Goal: Task Accomplishment & Management: Use online tool/utility

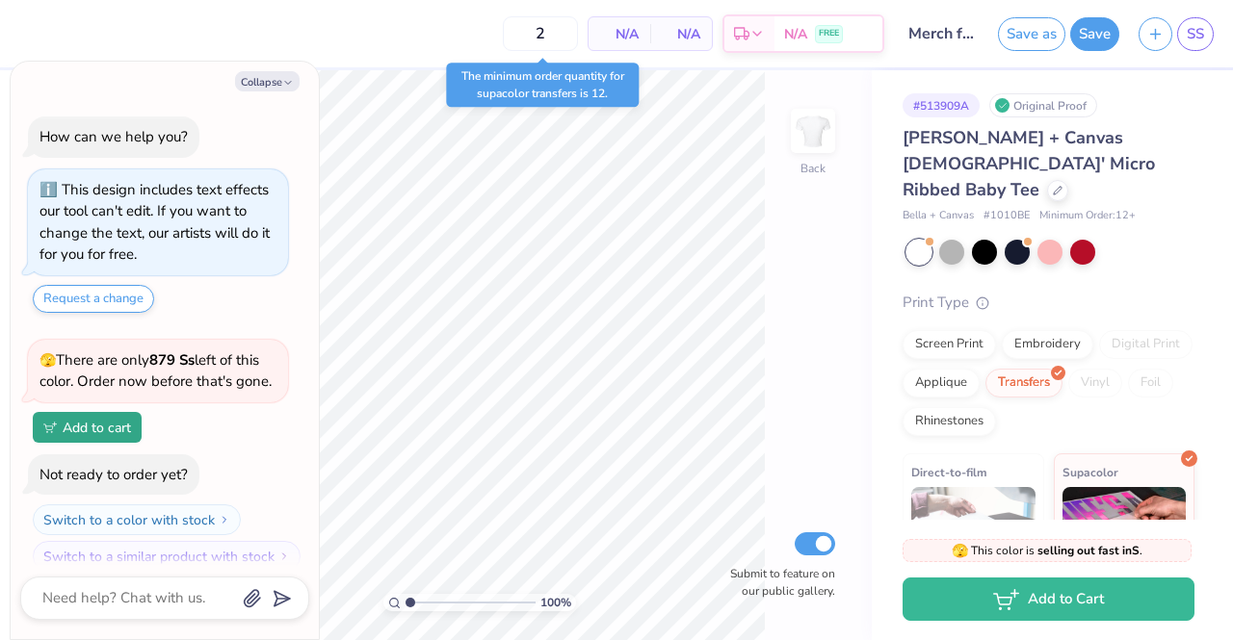
scroll to position [19, 0]
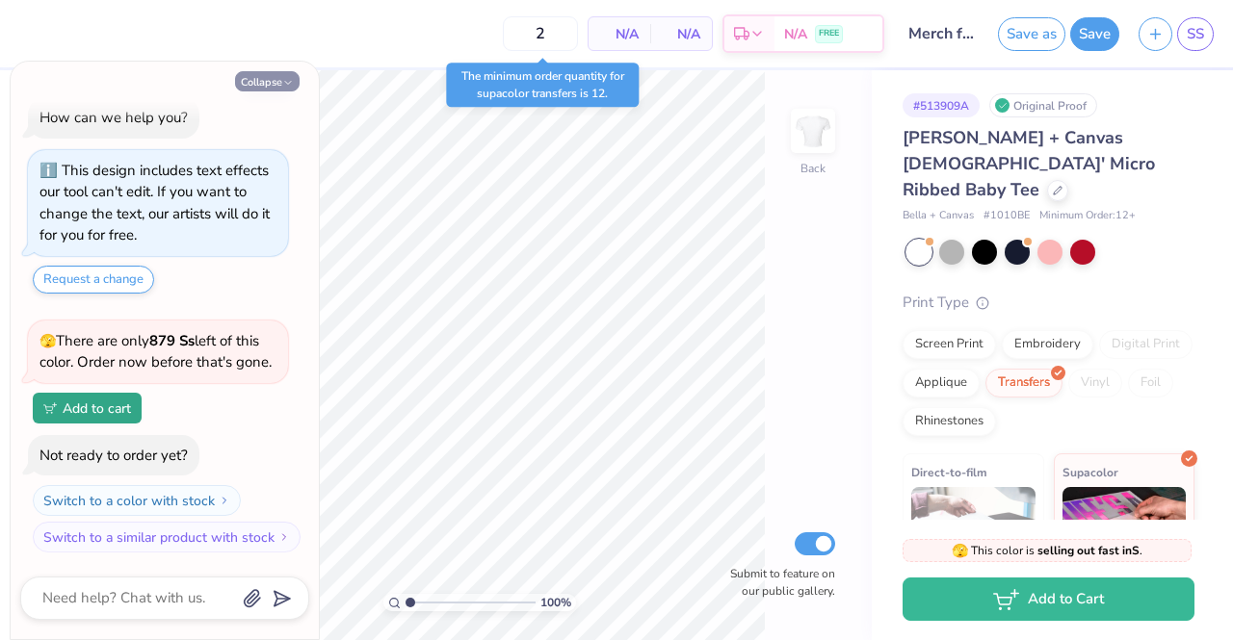
click at [258, 77] on button "Collapse" at bounding box center [267, 81] width 65 height 20
type textarea "x"
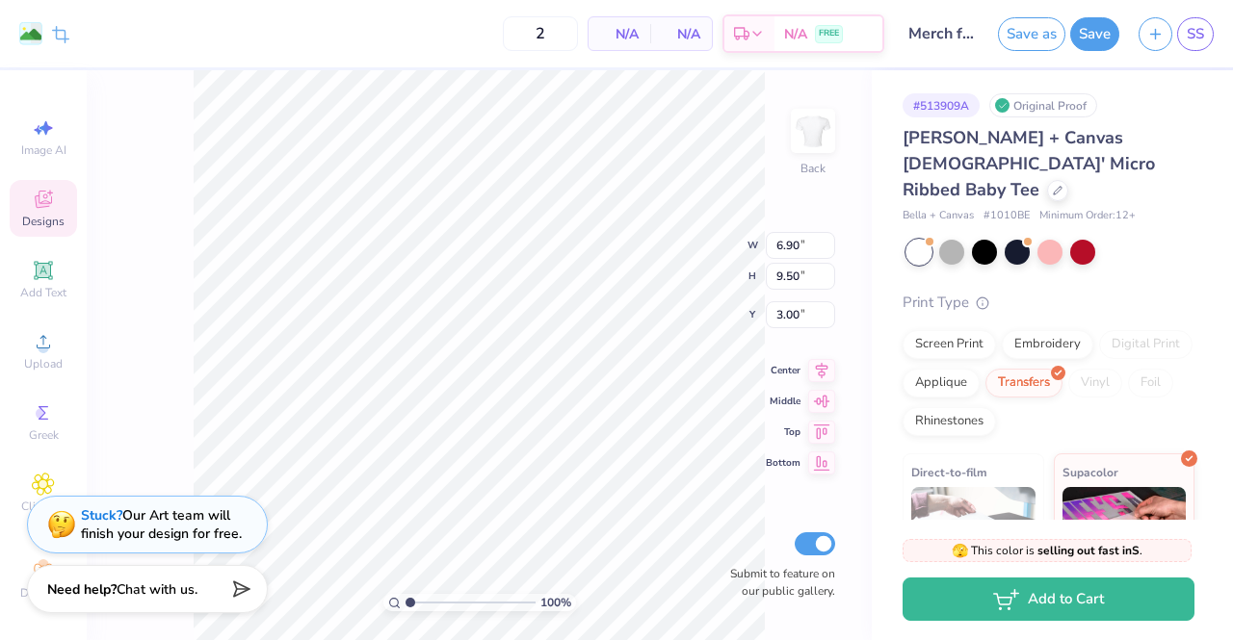
click at [36, 204] on icon at bounding box center [43, 202] width 15 height 13
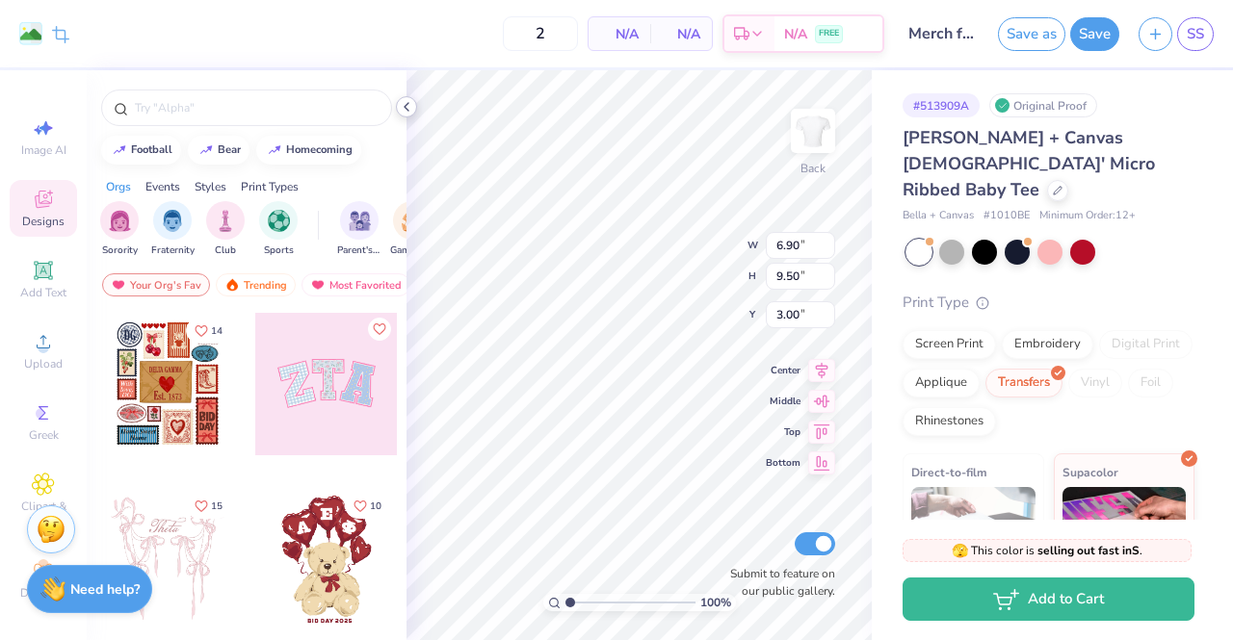
click at [405, 107] on polyline at bounding box center [407, 107] width 4 height 8
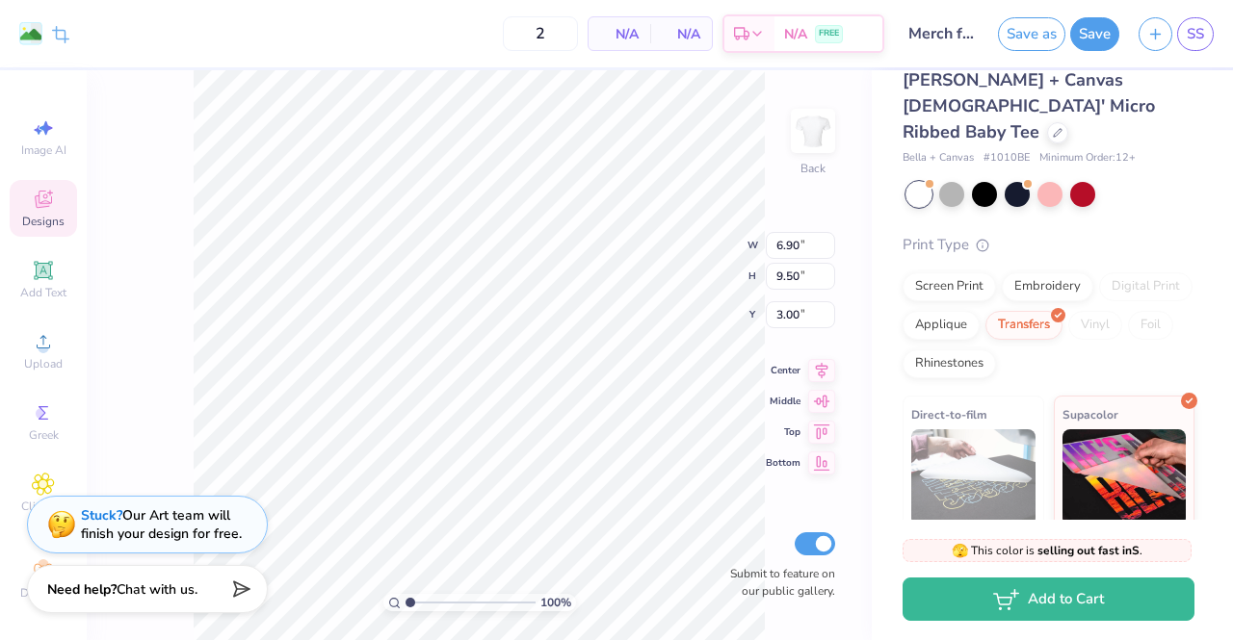
scroll to position [0, 0]
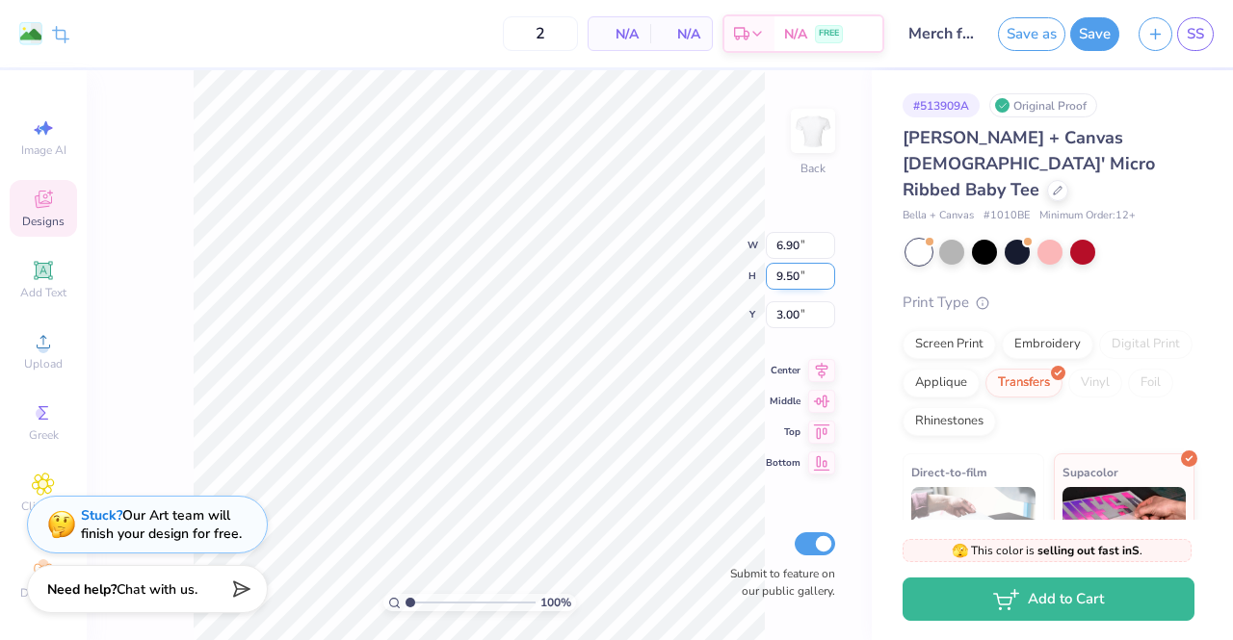
type input "1.19"
type input "3.71"
type input "5.10"
type input "3.00"
click at [140, 357] on div "100 % Back W 3.71 3.71 " H 5.10 5.10 " Y 3.00 3.00 " Center Middle Top Bottom S…" at bounding box center [479, 355] width 785 height 570
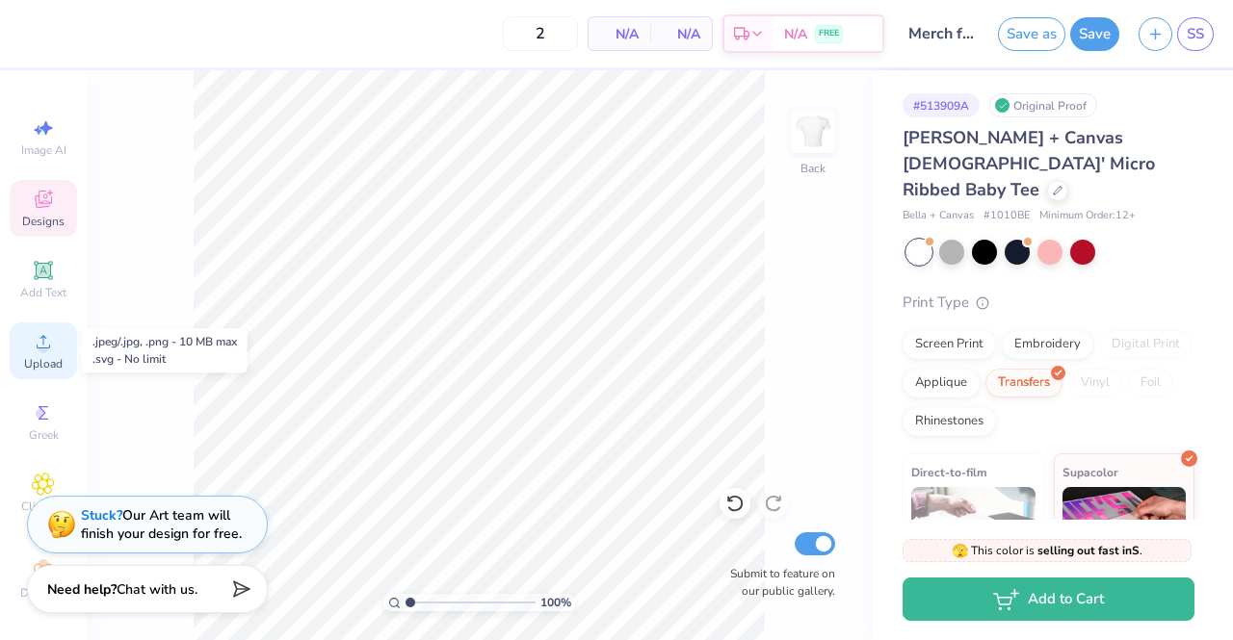
click at [37, 340] on icon at bounding box center [43, 341] width 23 height 23
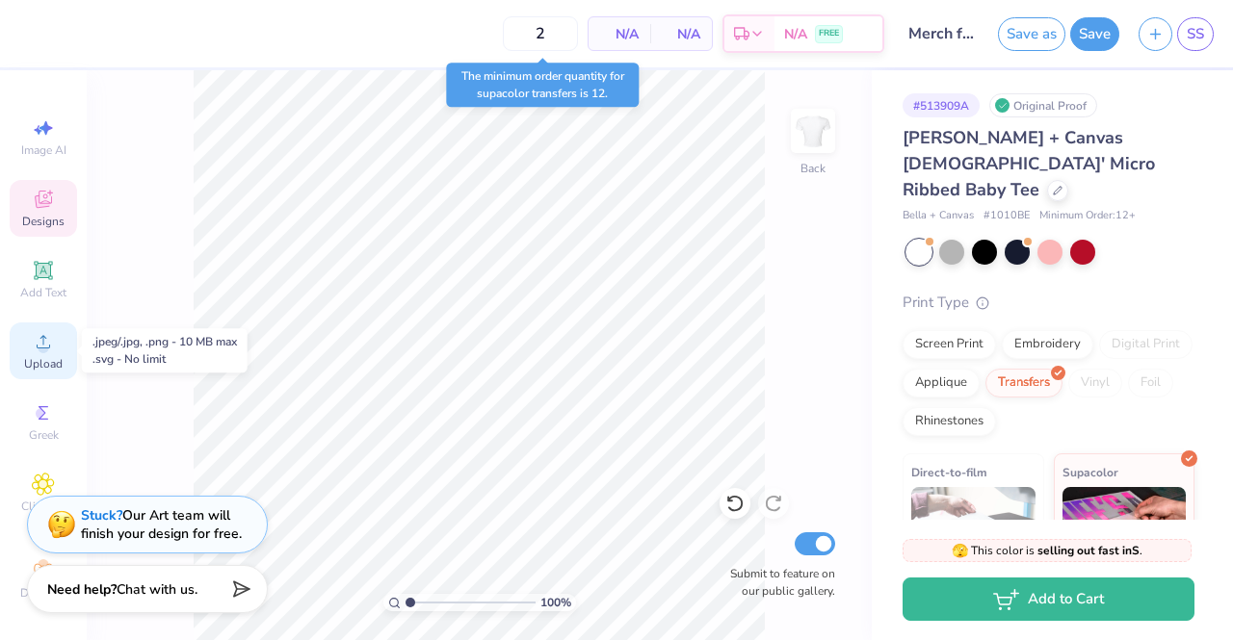
click at [44, 346] on icon at bounding box center [43, 341] width 23 height 23
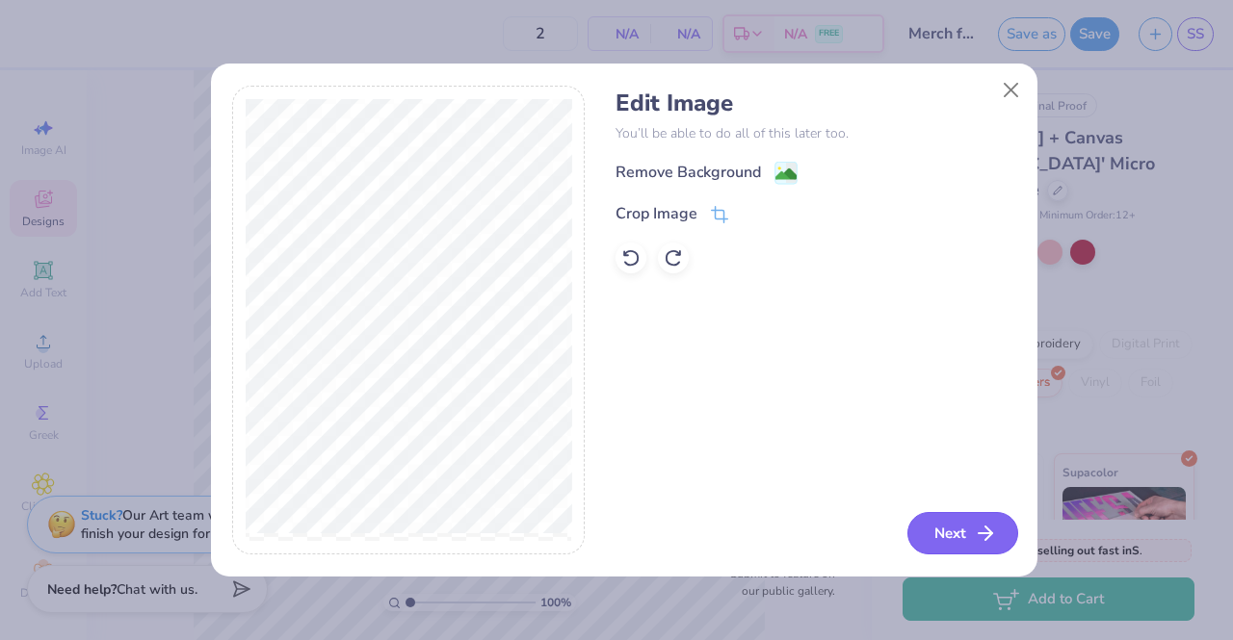
click at [952, 524] on button "Next" at bounding box center [962, 533] width 111 height 42
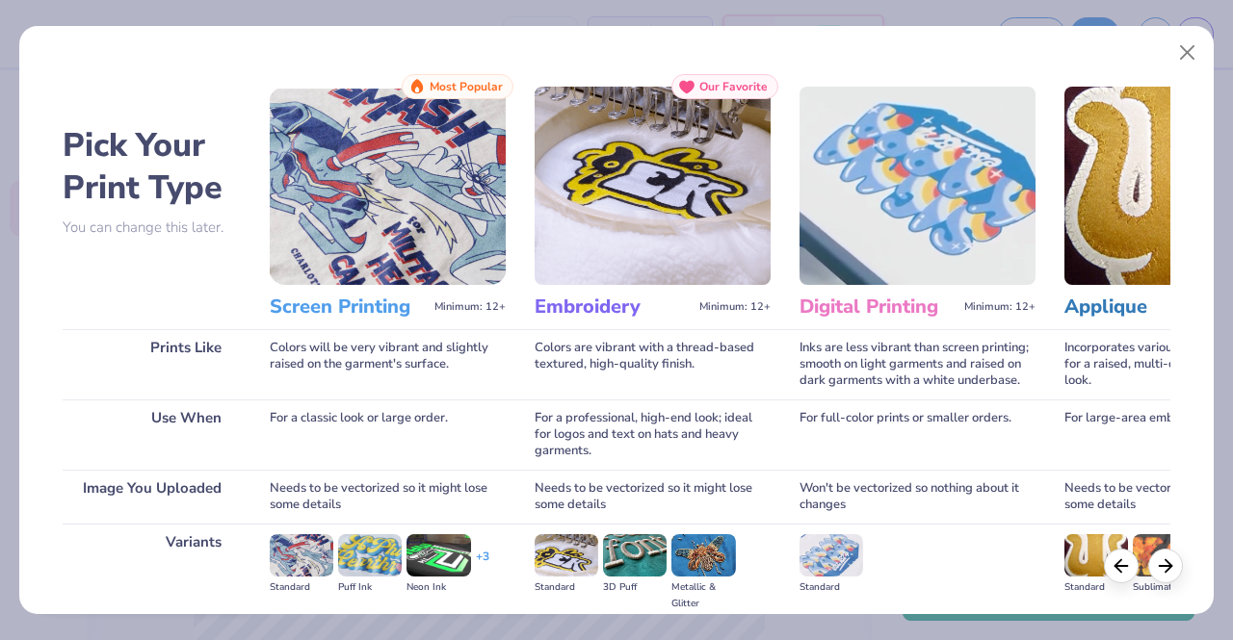
click at [406, 184] on img at bounding box center [388, 186] width 236 height 198
click at [366, 555] on img at bounding box center [370, 556] width 64 height 42
click at [374, 561] on img at bounding box center [370, 556] width 64 height 42
click at [1189, 49] on button "Close" at bounding box center [1187, 53] width 37 height 37
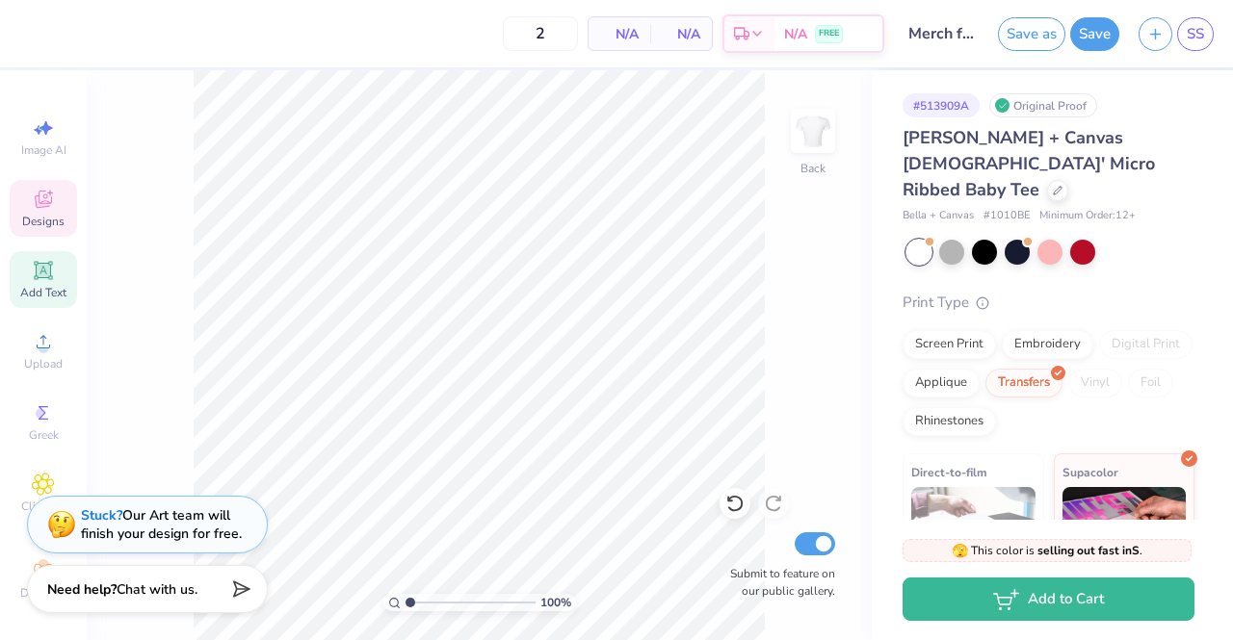
click at [38, 286] on span "Add Text" at bounding box center [43, 292] width 46 height 15
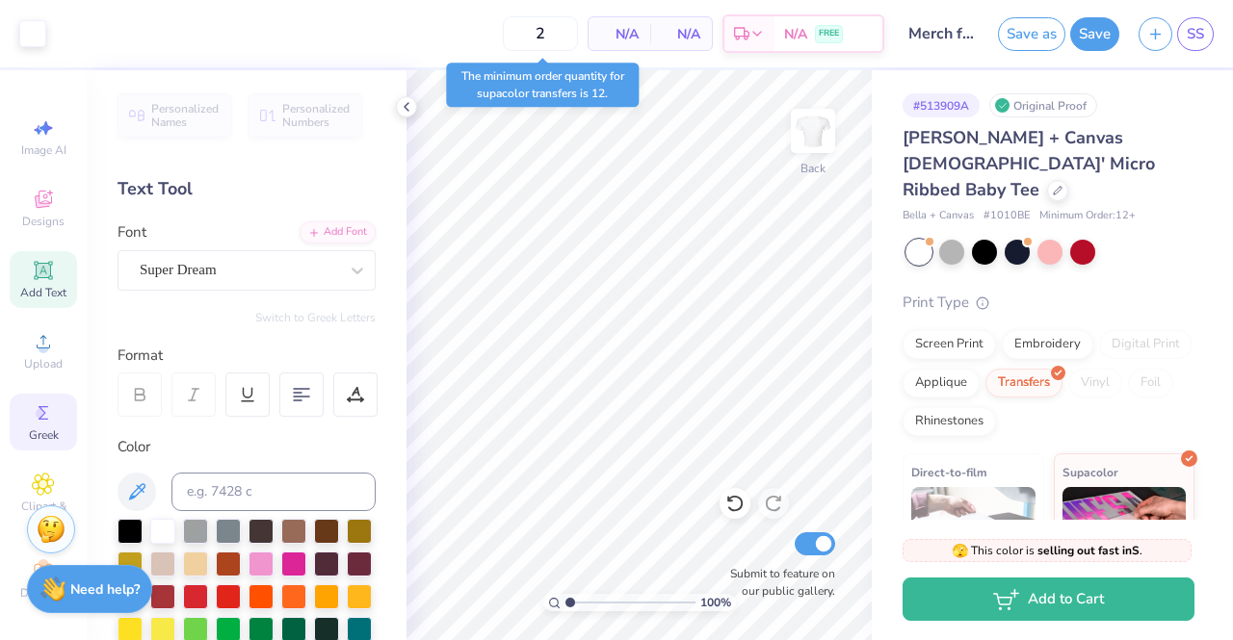
click at [36, 413] on circle at bounding box center [41, 413] width 11 height 11
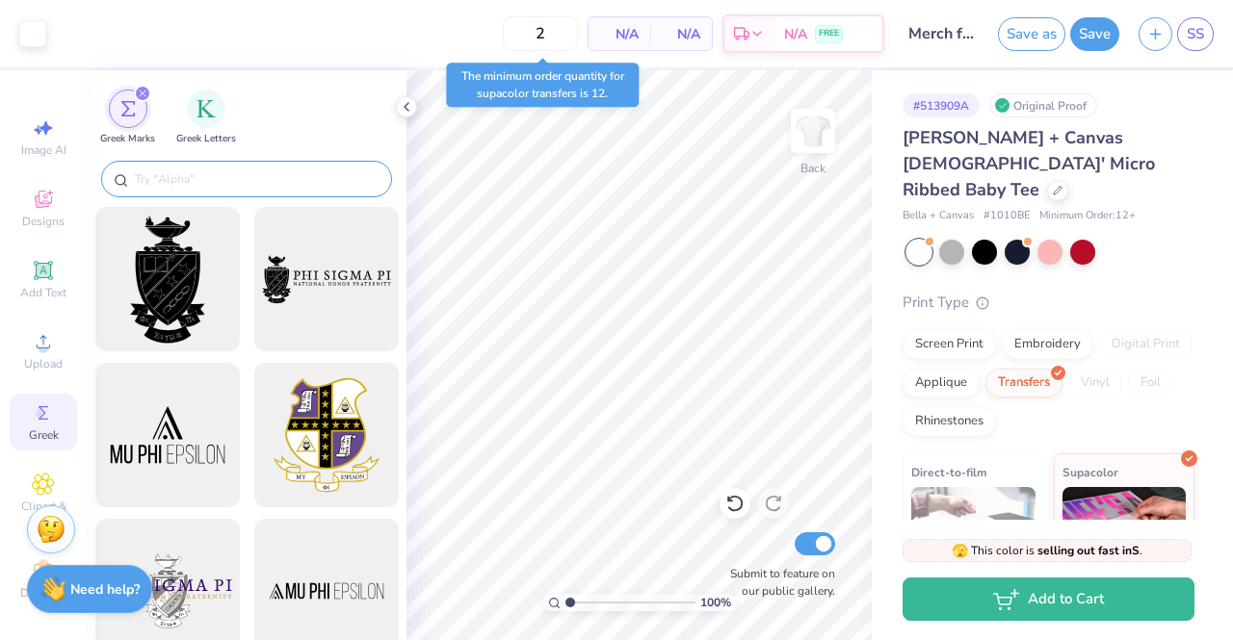
click at [181, 186] on input "text" at bounding box center [256, 179] width 247 height 19
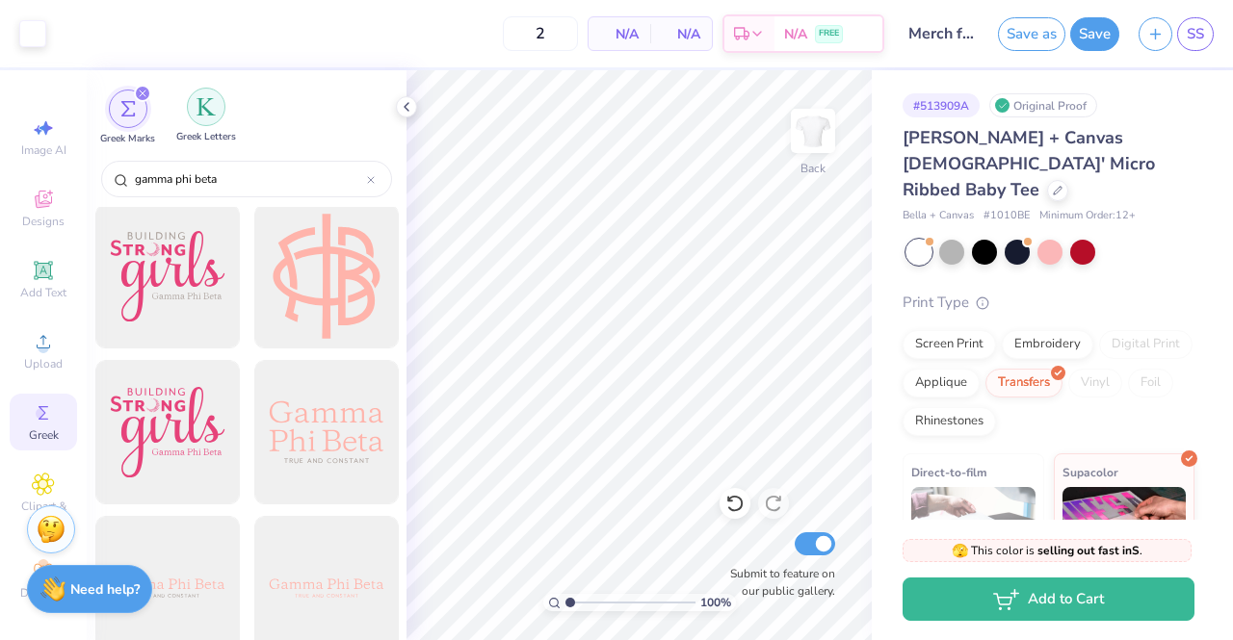
scroll to position [1876, 0]
type input "gamma phi beta"
click at [211, 101] on img "filter for Greek Letters" at bounding box center [205, 106] width 19 height 19
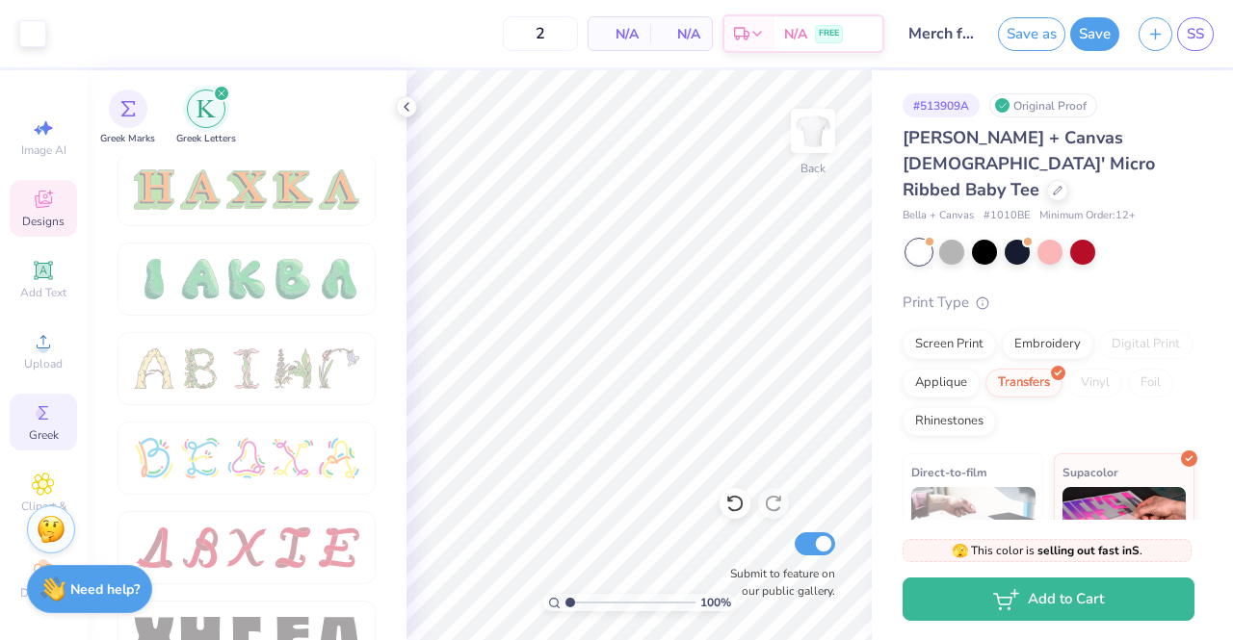
scroll to position [2154, 0]
click at [42, 356] on span "Upload" at bounding box center [43, 363] width 39 height 15
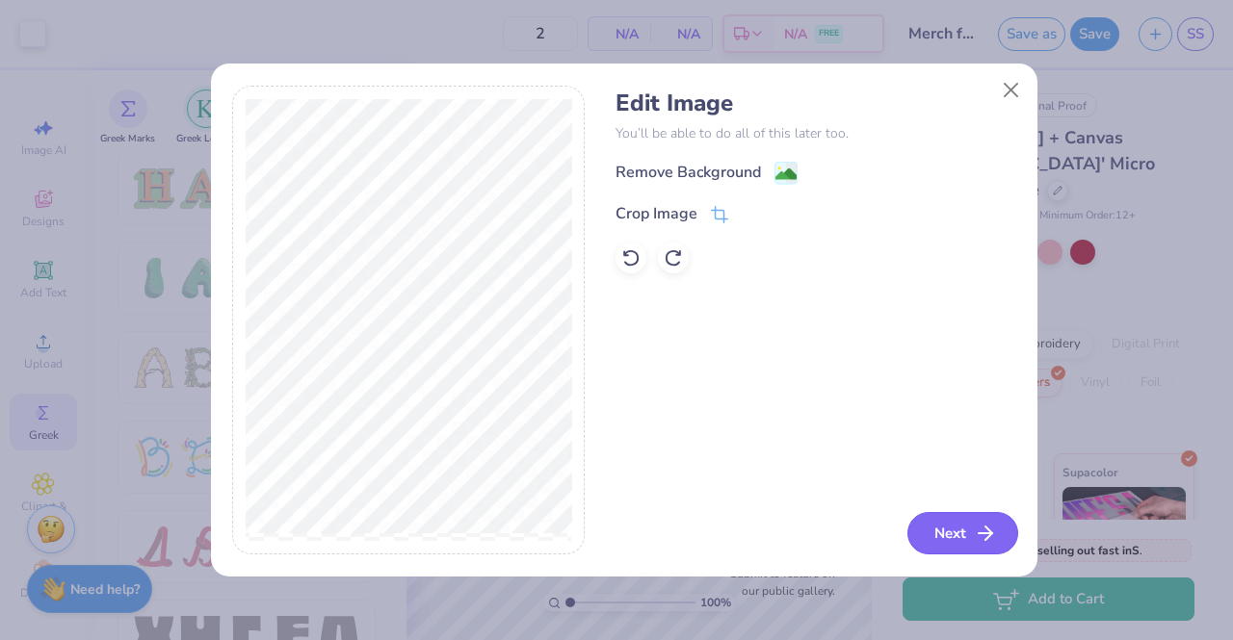
click at [941, 521] on button "Next" at bounding box center [962, 533] width 111 height 42
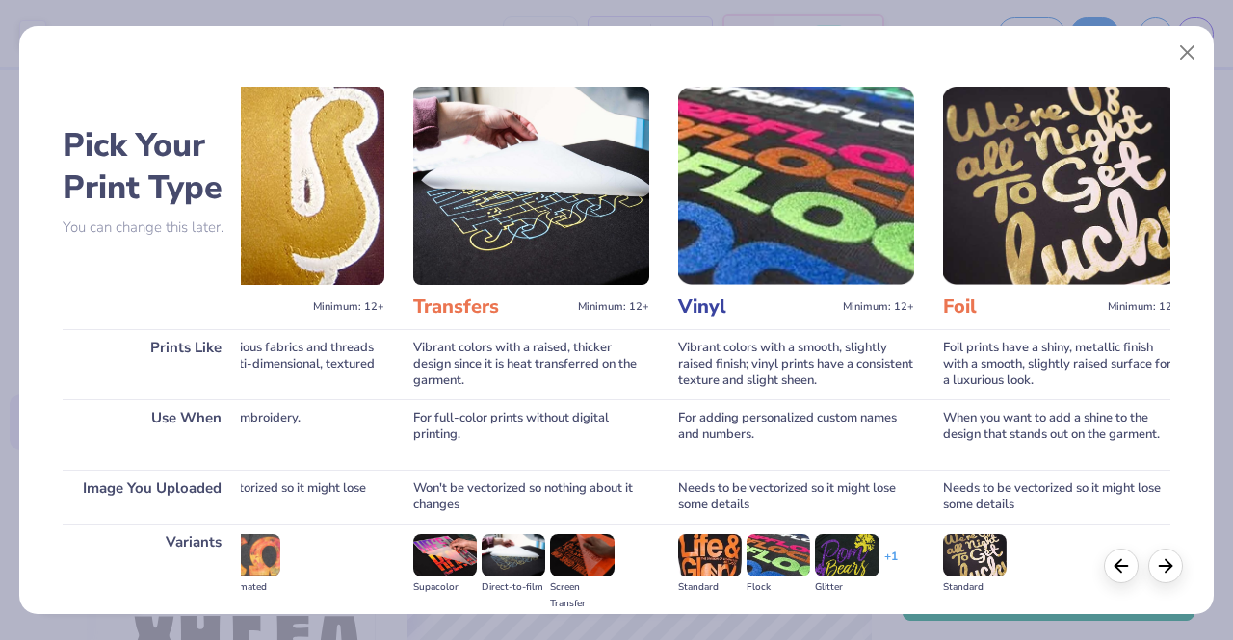
scroll to position [0, 1217]
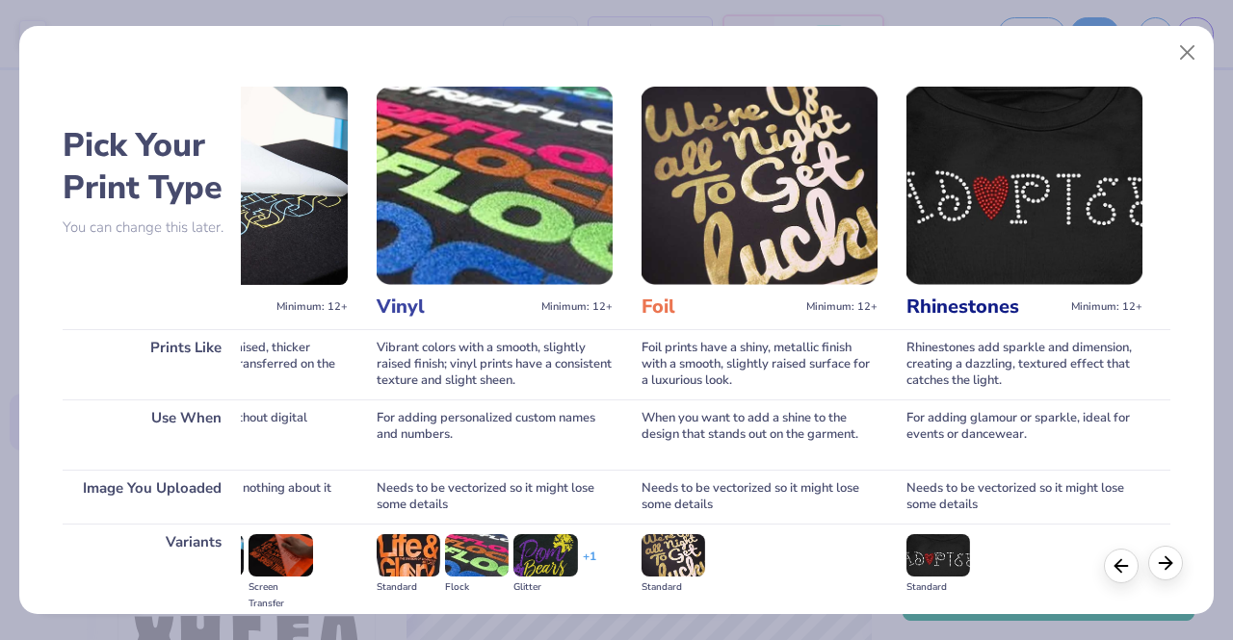
click at [1167, 561] on icon at bounding box center [1165, 563] width 21 height 21
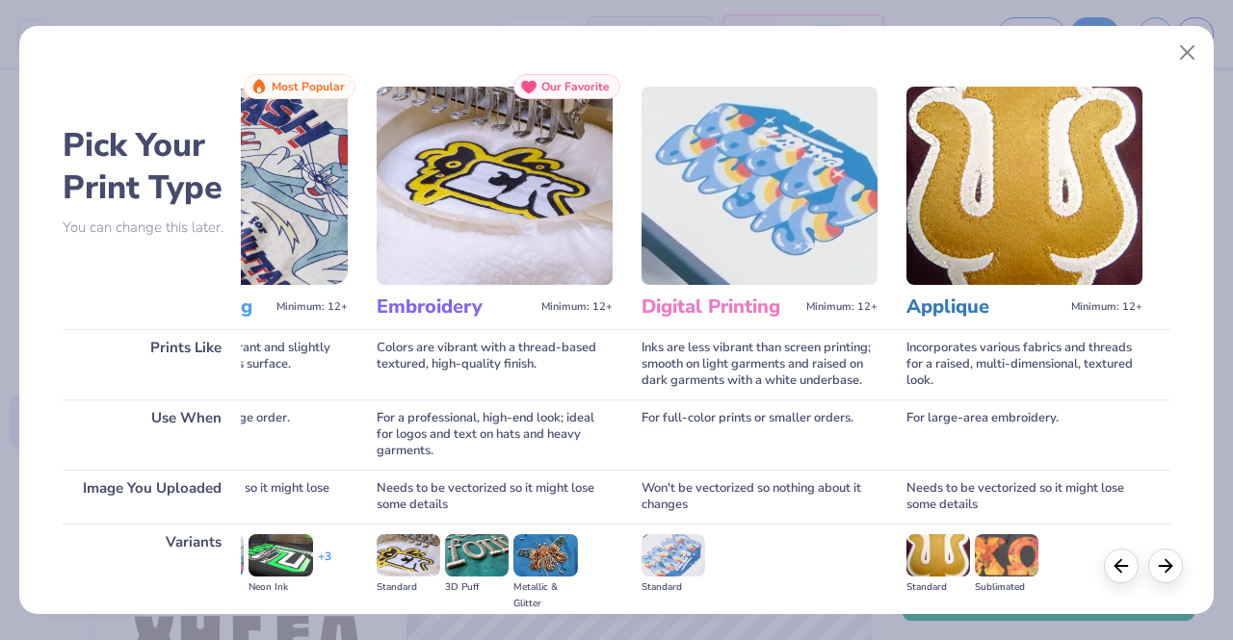
scroll to position [0, 0]
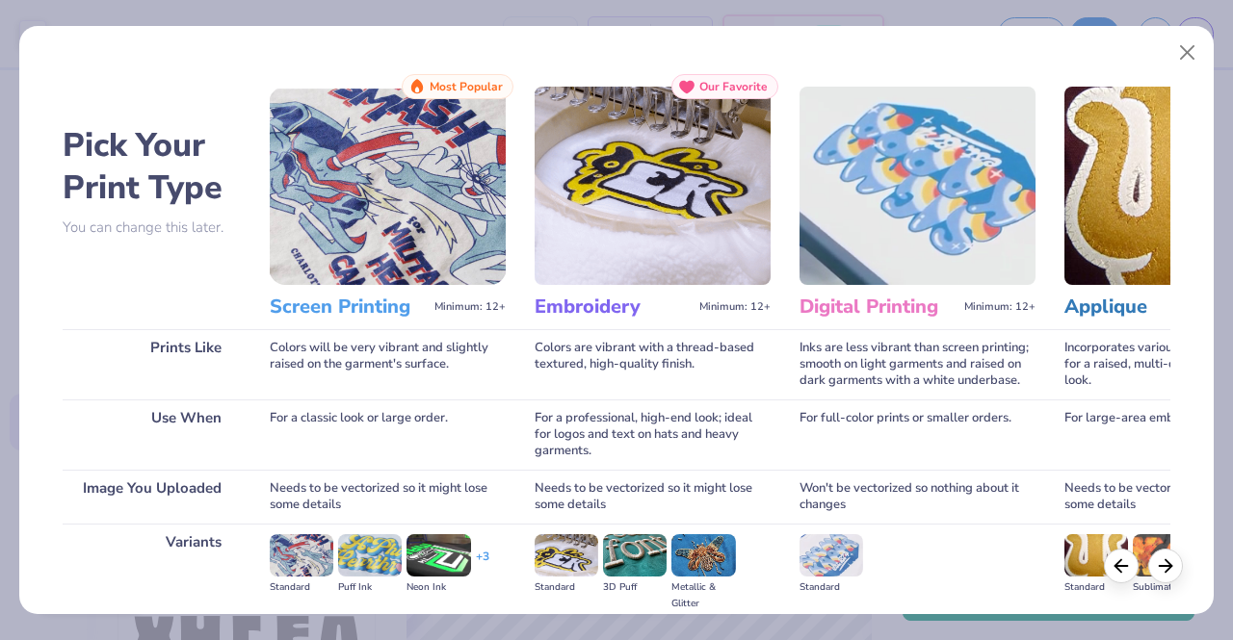
click at [477, 560] on div "+ 3" at bounding box center [482, 565] width 13 height 33
click at [353, 300] on h3 "Screen Printing" at bounding box center [348, 307] width 157 height 25
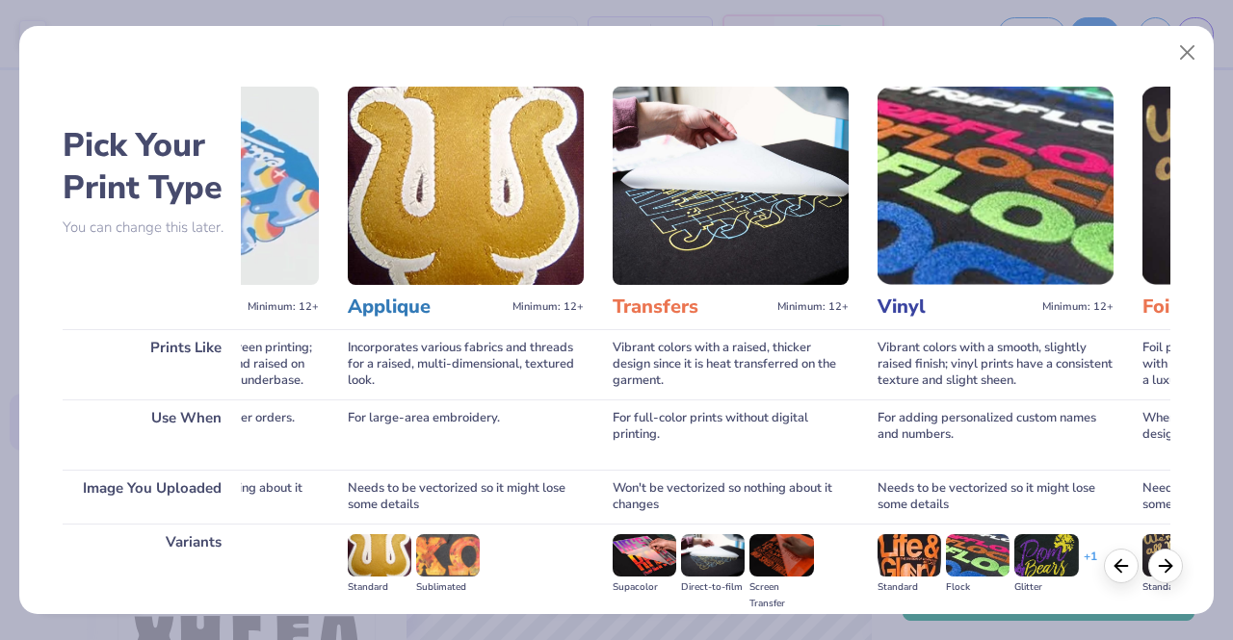
scroll to position [0, 852]
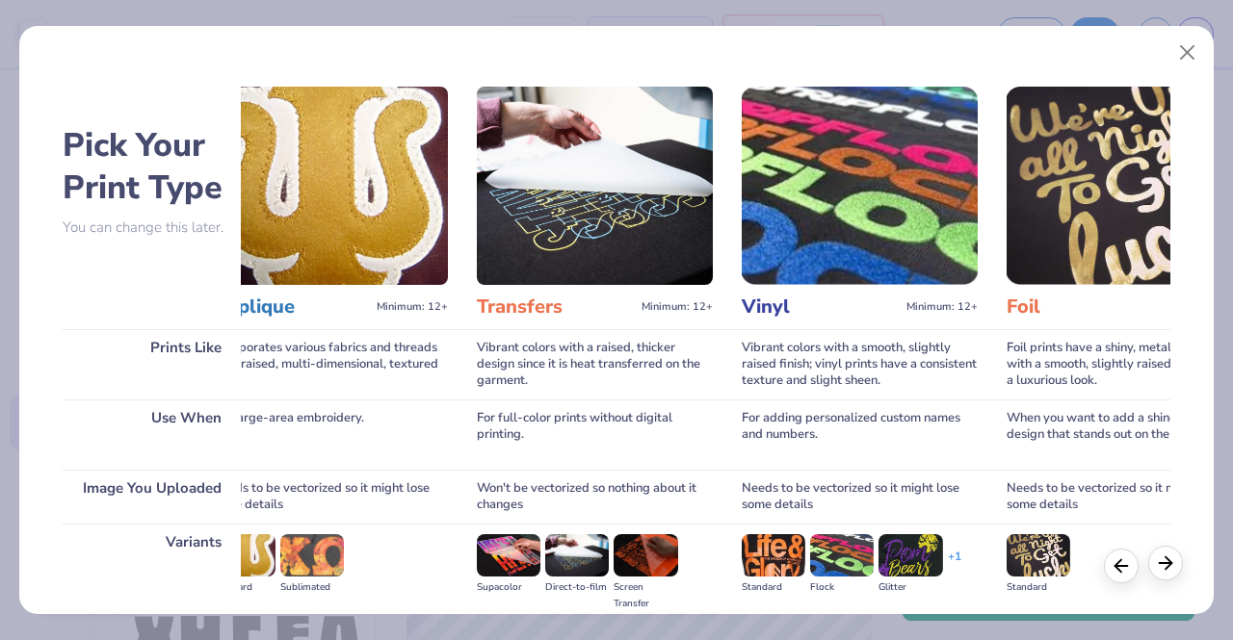
click at [1158, 567] on icon at bounding box center [1165, 563] width 21 height 21
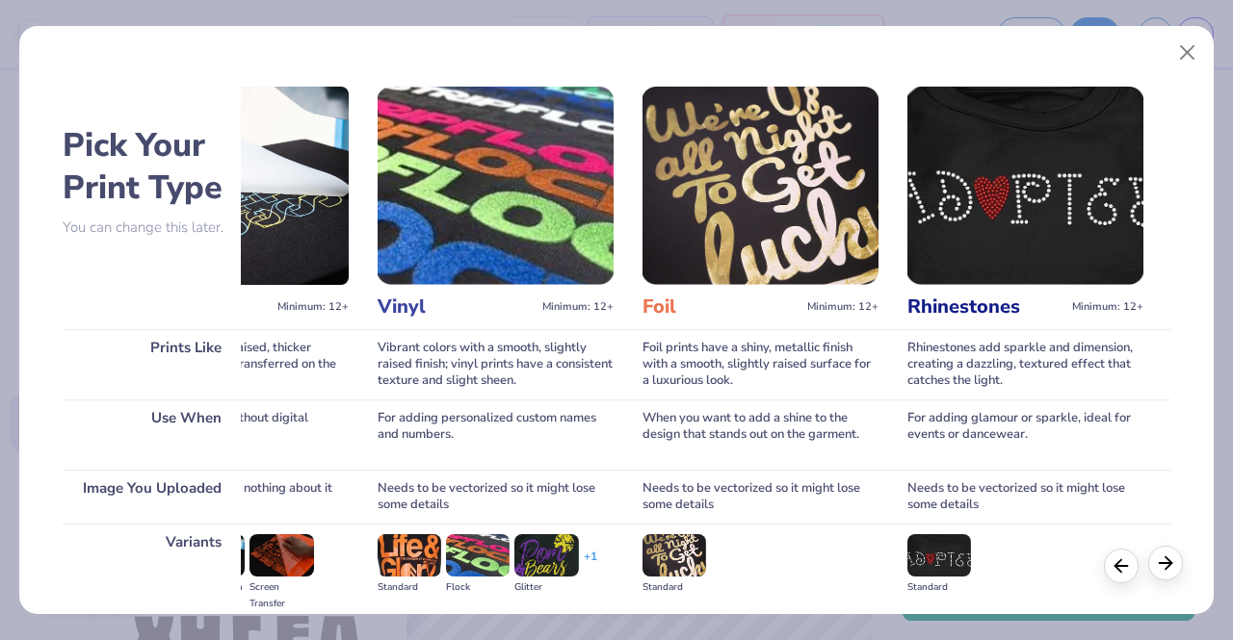
scroll to position [0, 1217]
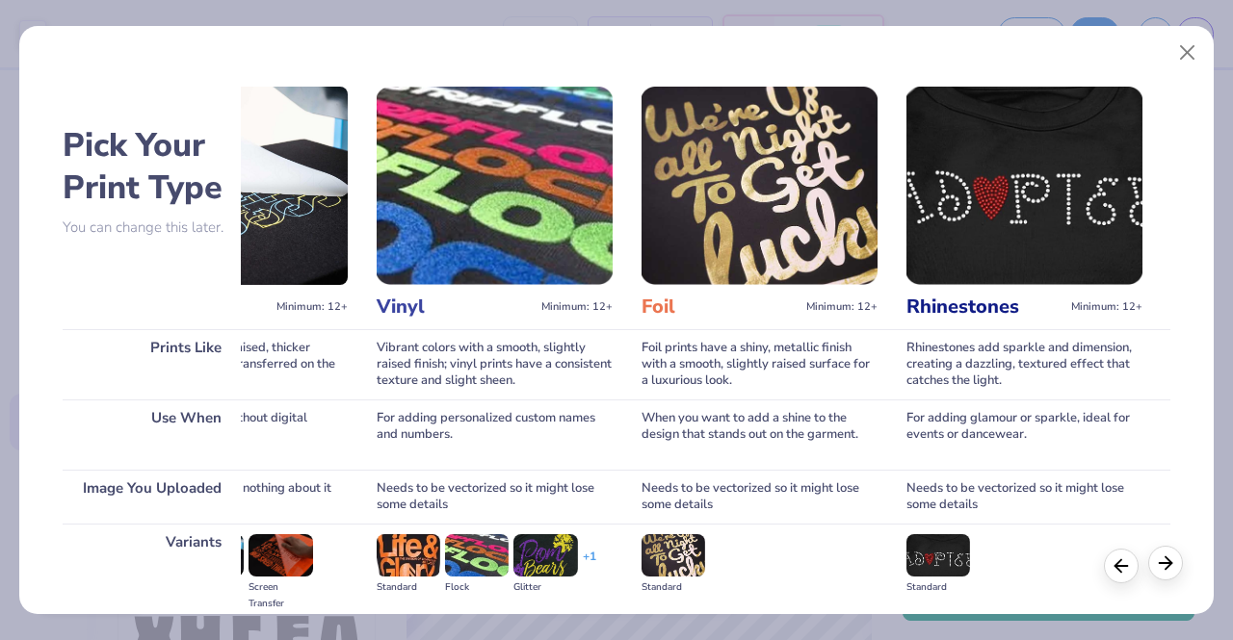
click at [1171, 567] on icon at bounding box center [1165, 563] width 21 height 21
click at [1169, 566] on polyline at bounding box center [1168, 563] width 6 height 13
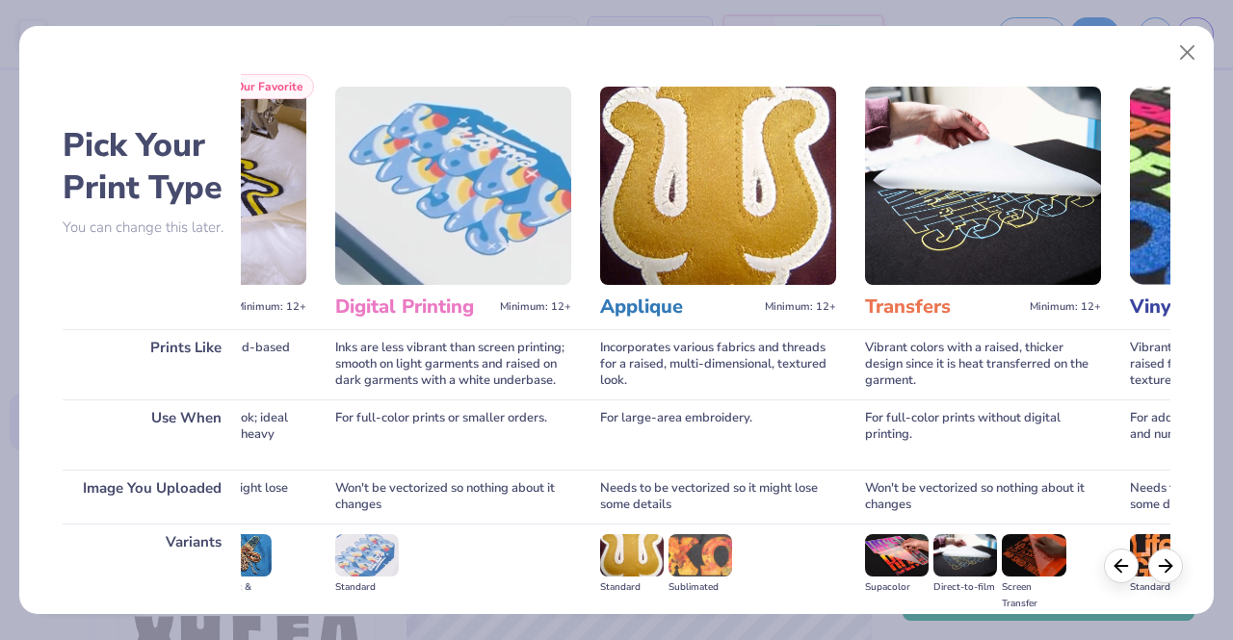
scroll to position [0, 0]
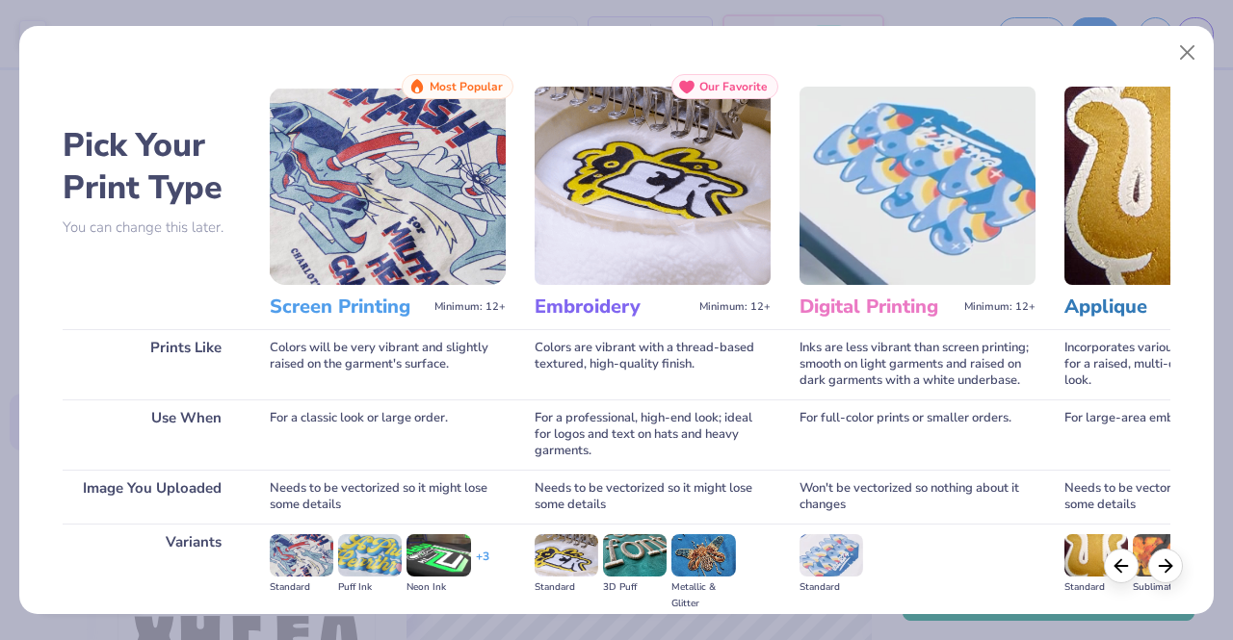
click at [446, 548] on img at bounding box center [438, 556] width 64 height 42
click at [299, 542] on img at bounding box center [302, 556] width 64 height 42
click at [573, 547] on img at bounding box center [567, 556] width 64 height 42
drag, startPoint x: 1085, startPoint y: 56, endPoint x: 1104, endPoint y: 226, distance: 171.6
click at [1104, 226] on div "Pick Your Print Type You can change this later. Prints Like Use When Image You …" at bounding box center [616, 315] width 1194 height 598
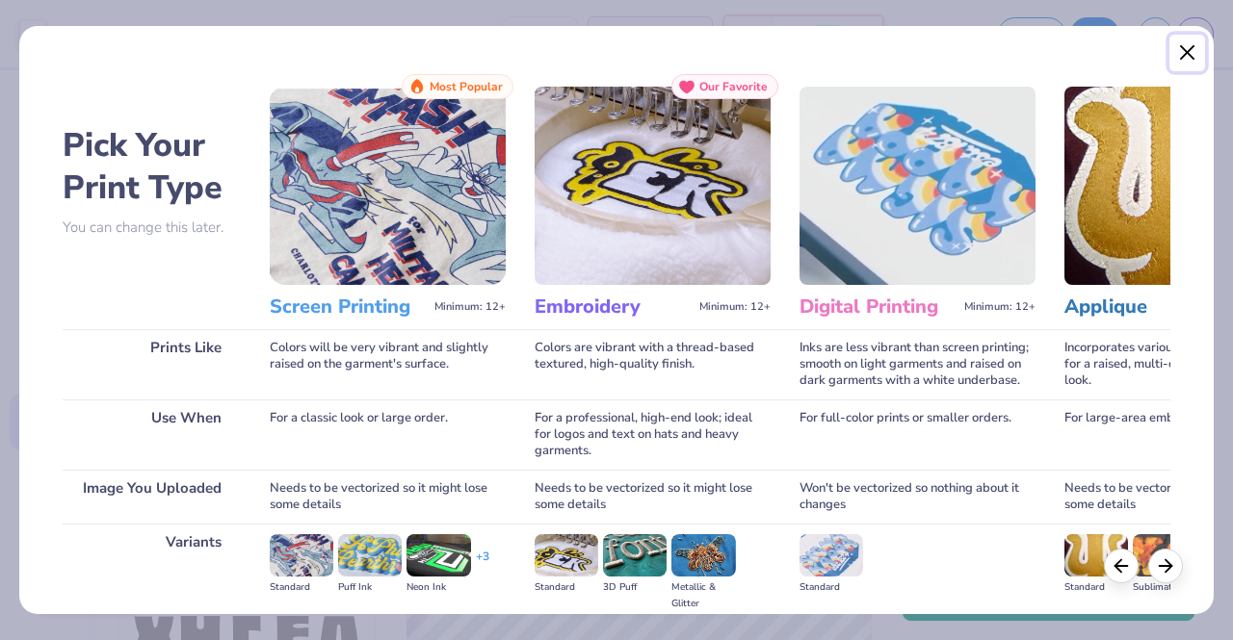
click at [1185, 50] on button "Close" at bounding box center [1187, 53] width 37 height 37
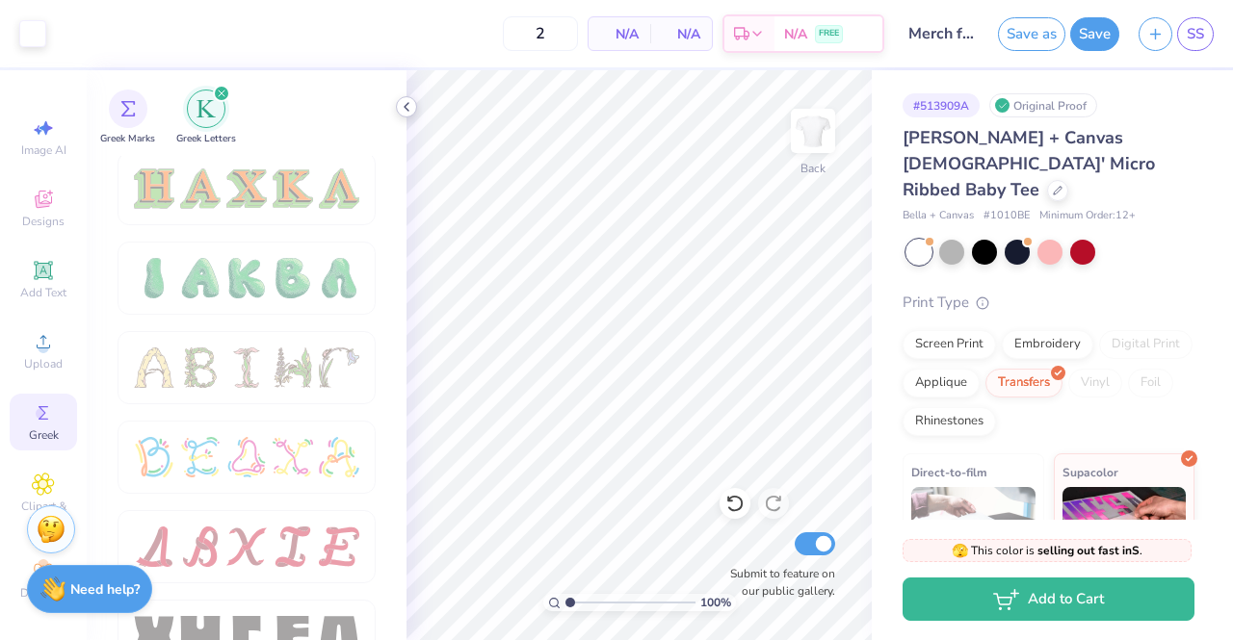
click at [409, 101] on icon at bounding box center [406, 106] width 15 height 15
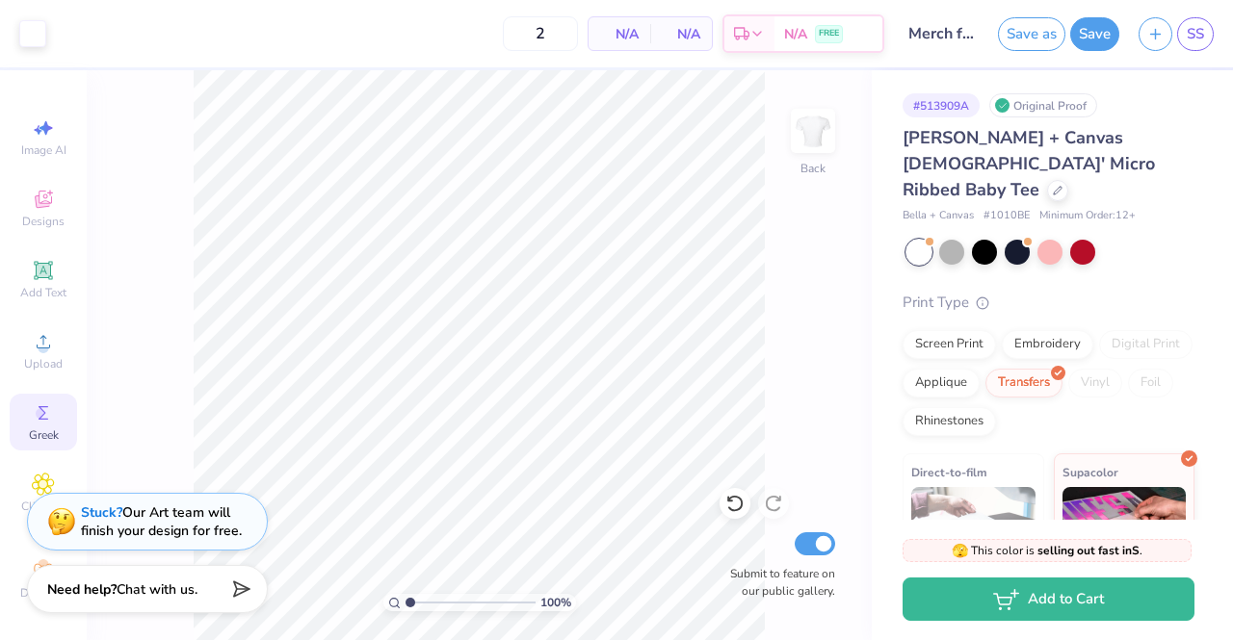
click at [226, 528] on div "Stuck? Our Art team will finish your design for free." at bounding box center [161, 522] width 161 height 37
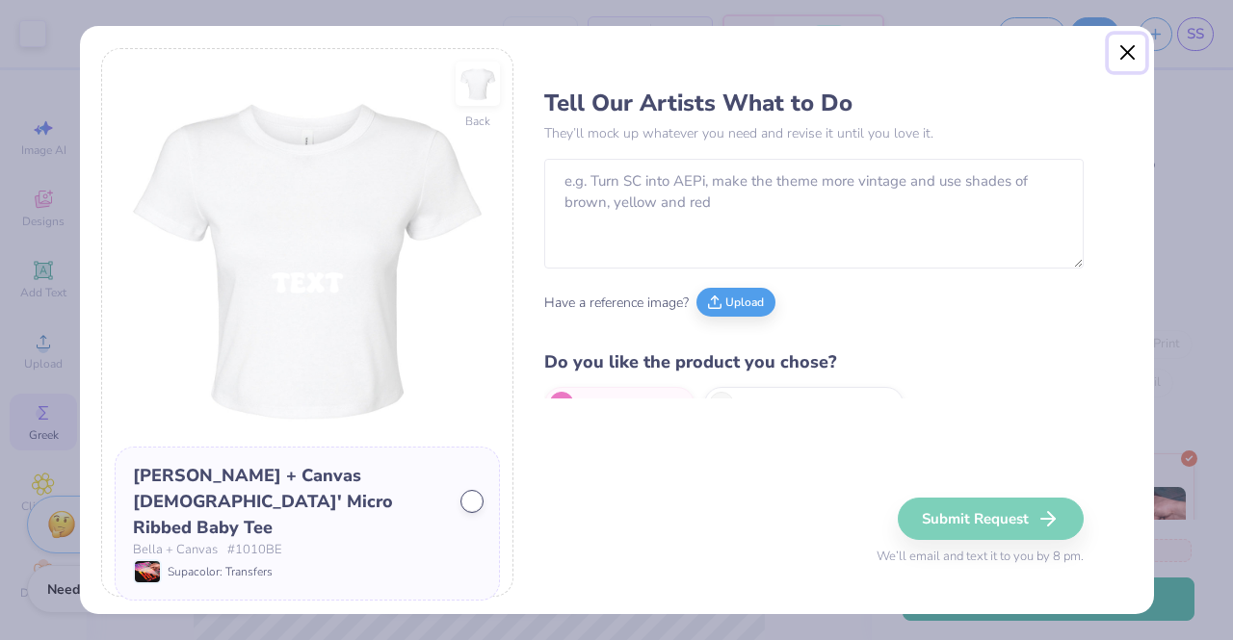
click at [1127, 55] on button "Close" at bounding box center [1127, 53] width 37 height 37
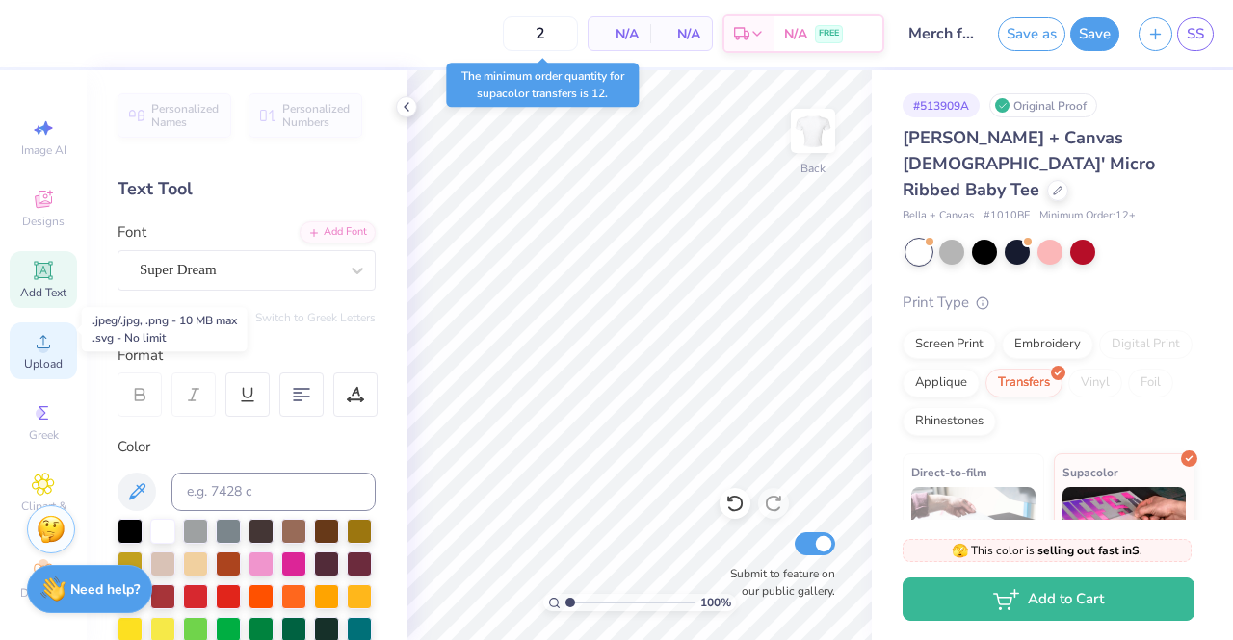
scroll to position [21, 0]
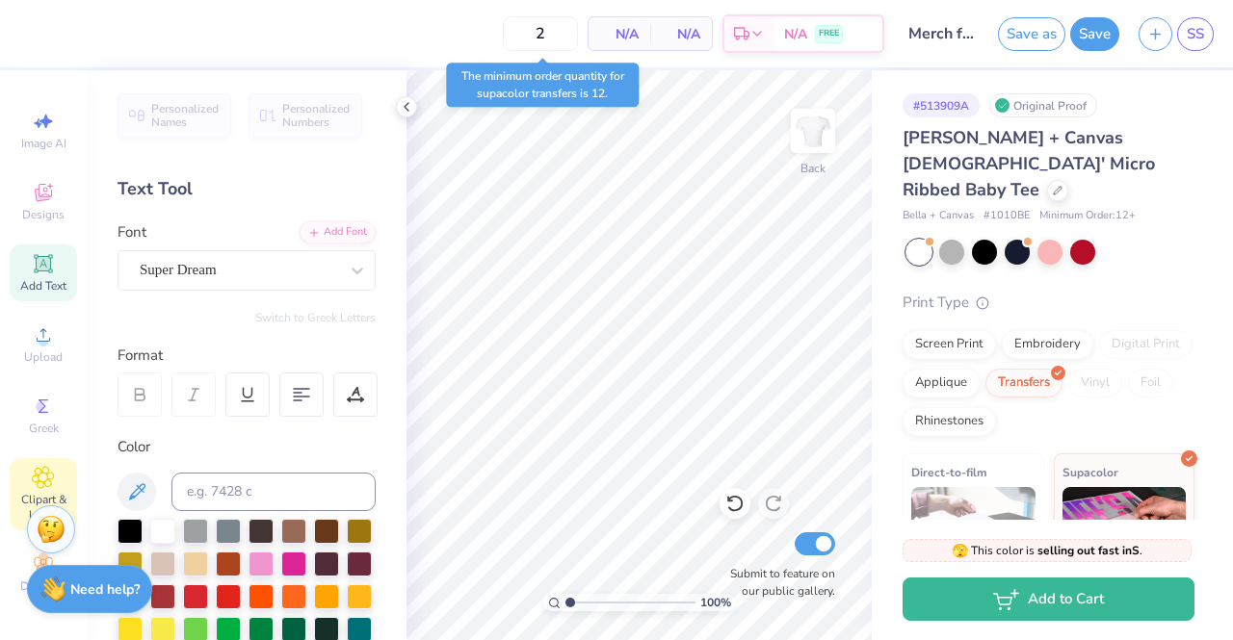
click at [39, 473] on icon at bounding box center [44, 478] width 10 height 10
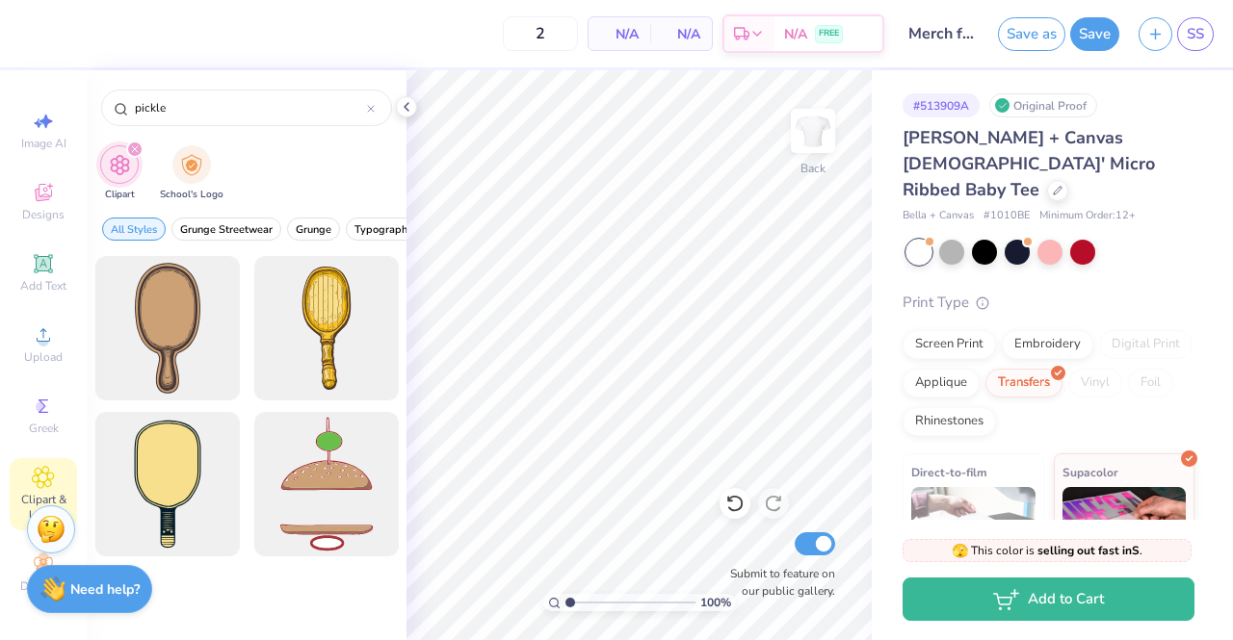
drag, startPoint x: 180, startPoint y: 107, endPoint x: 31, endPoint y: 57, distance: 157.5
click at [31, 57] on div "2 N/A Per Item N/A Total Est. Delivery N/A FREE Design Title Merch for GPB Save…" at bounding box center [616, 320] width 1233 height 640
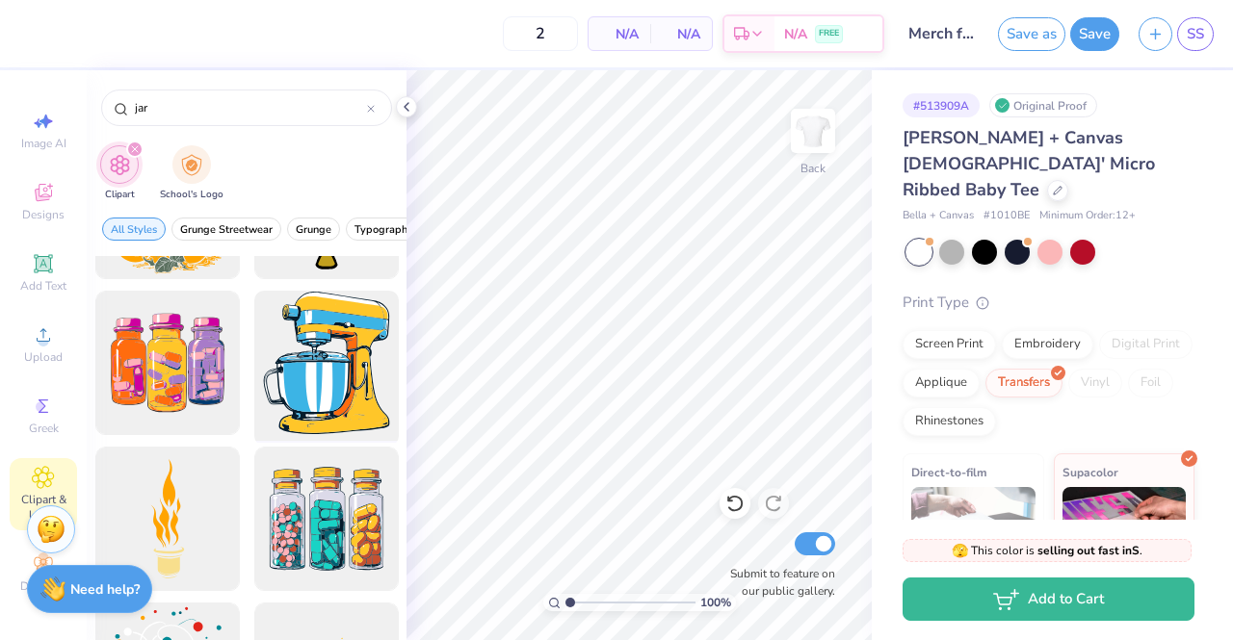
scroll to position [123, 0]
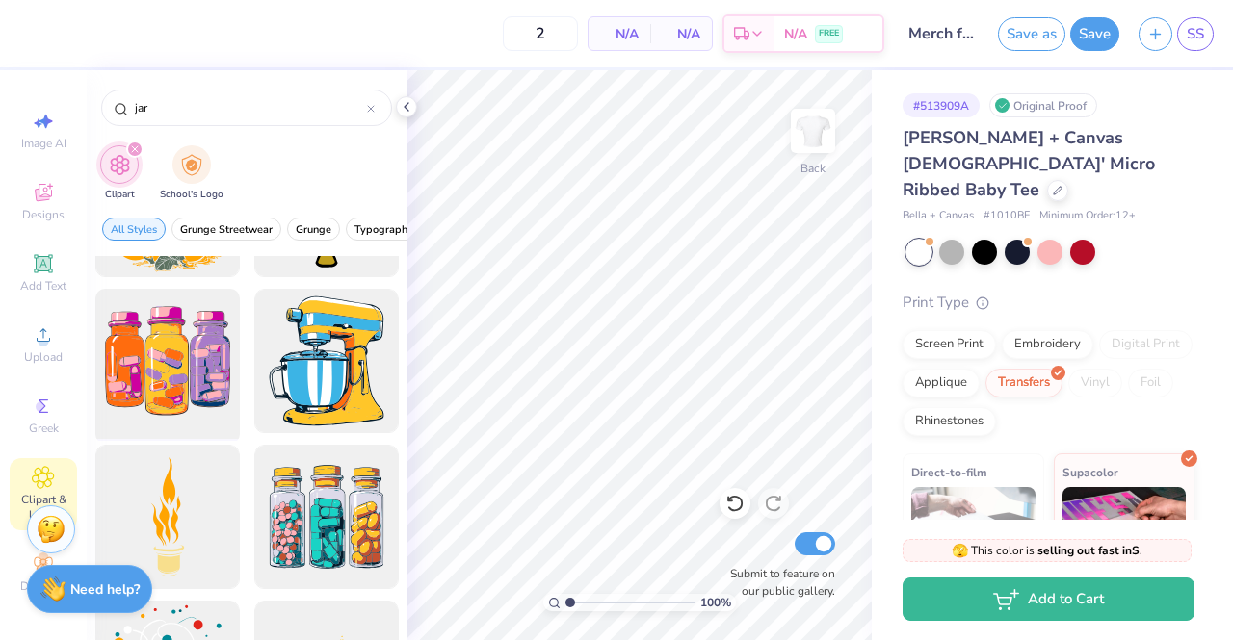
type input "jar"
click at [177, 367] on div at bounding box center [167, 361] width 159 height 159
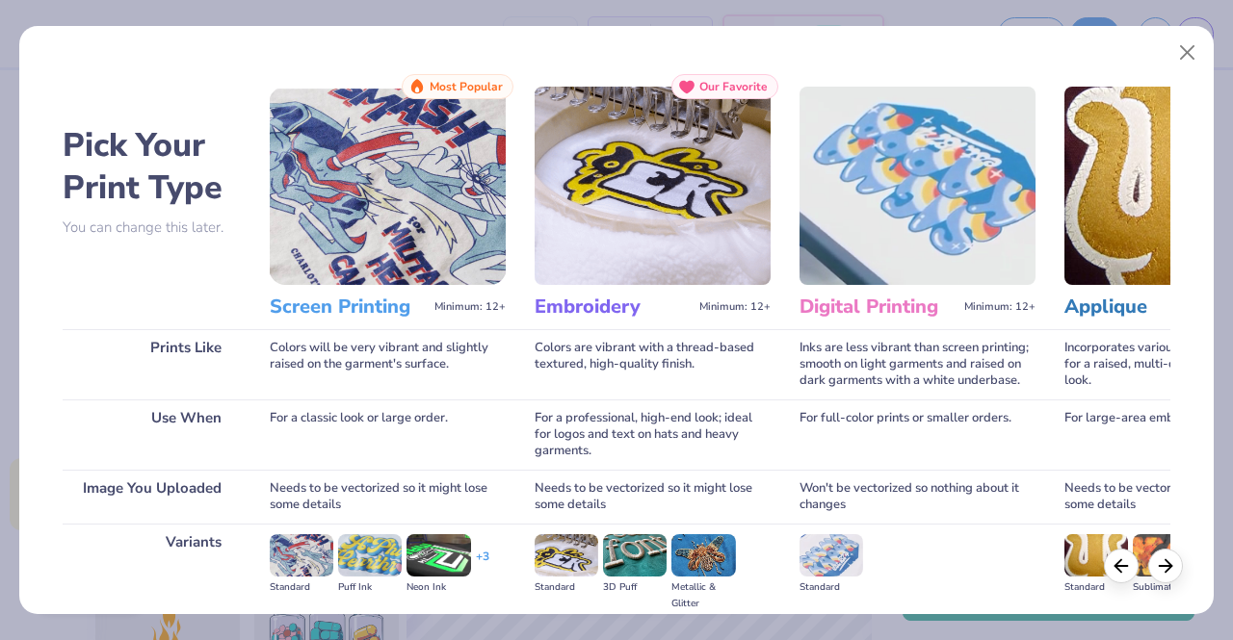
scroll to position [123, 0]
click at [1186, 51] on button "Close" at bounding box center [1187, 53] width 37 height 37
